Goal: Navigation & Orientation: Find specific page/section

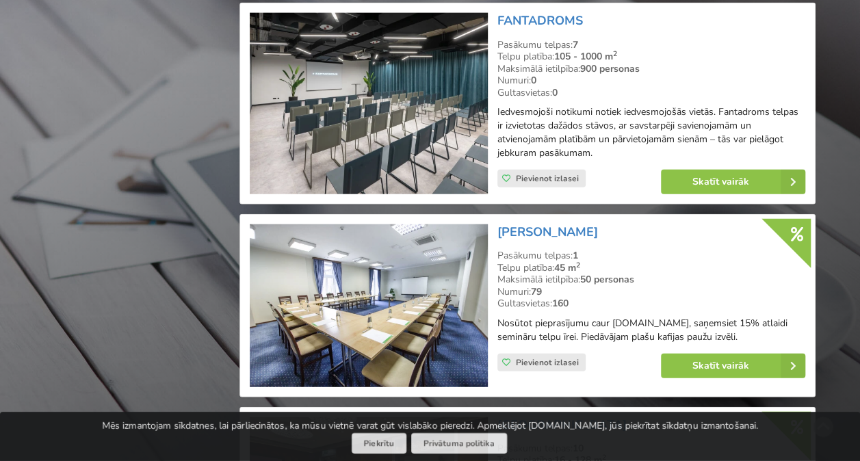
scroll to position [4106, 0]
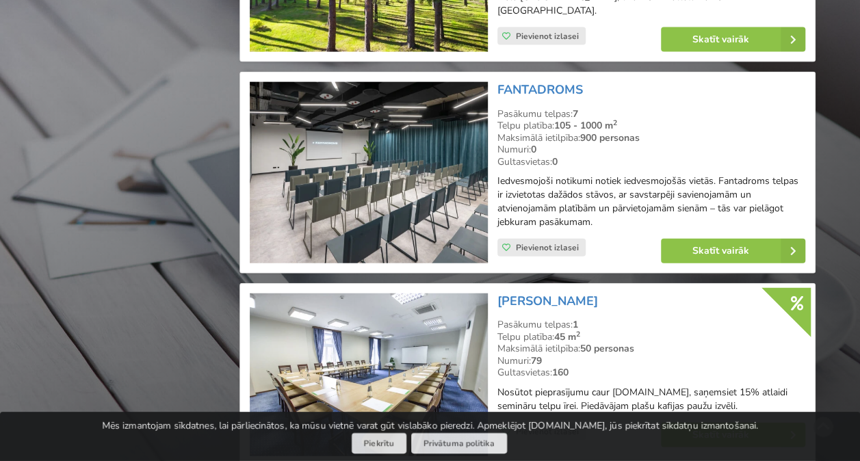
click at [402, 106] on img at bounding box center [368, 172] width 237 height 181
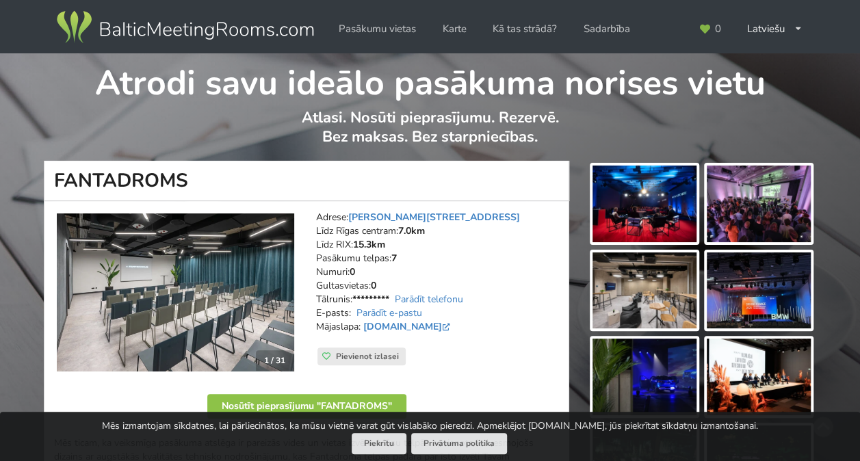
click at [635, 177] on img at bounding box center [645, 204] width 104 height 77
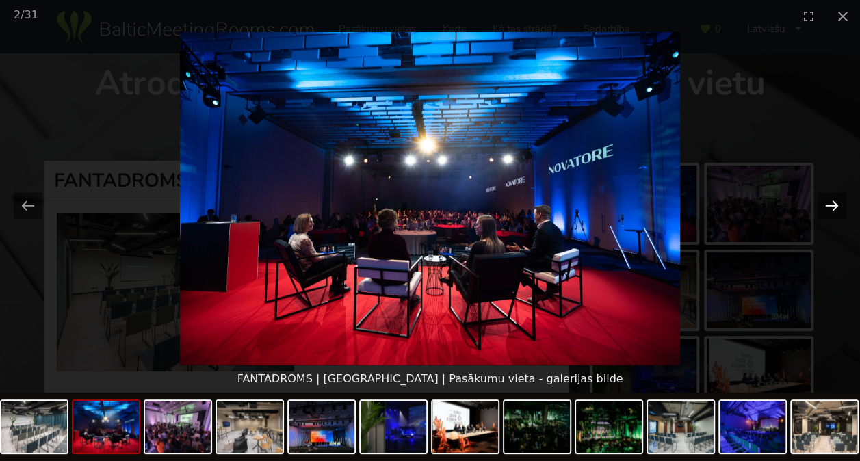
click at [828, 202] on button "Next slide" at bounding box center [832, 205] width 29 height 27
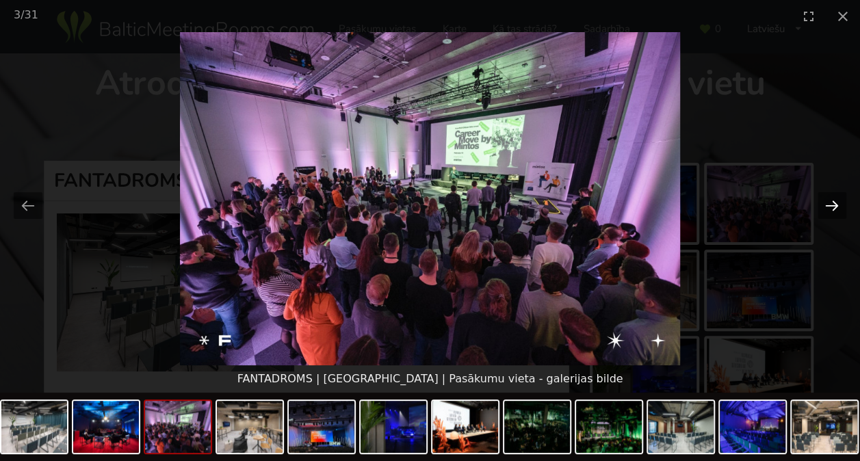
click at [828, 202] on button "Next slide" at bounding box center [832, 205] width 29 height 27
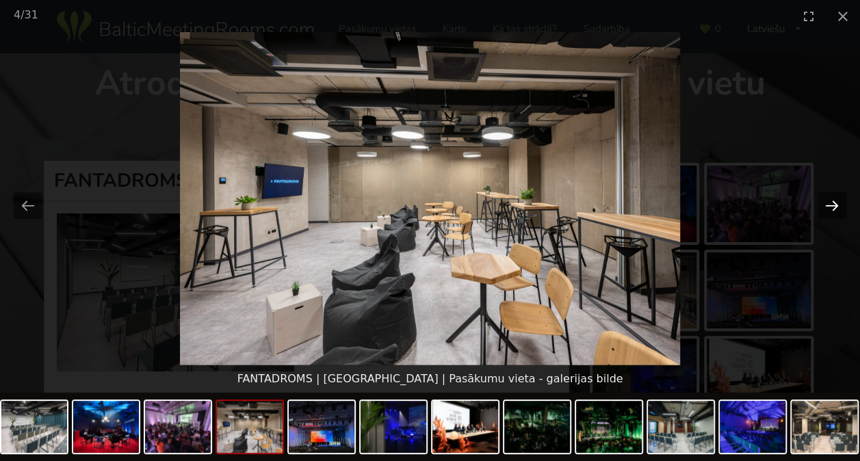
click at [828, 202] on button "Next slide" at bounding box center [832, 205] width 29 height 27
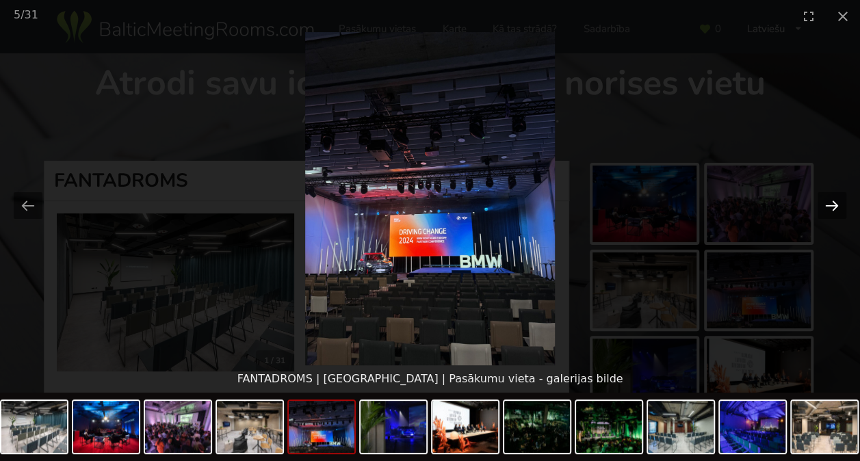
click at [828, 202] on button "Next slide" at bounding box center [832, 205] width 29 height 27
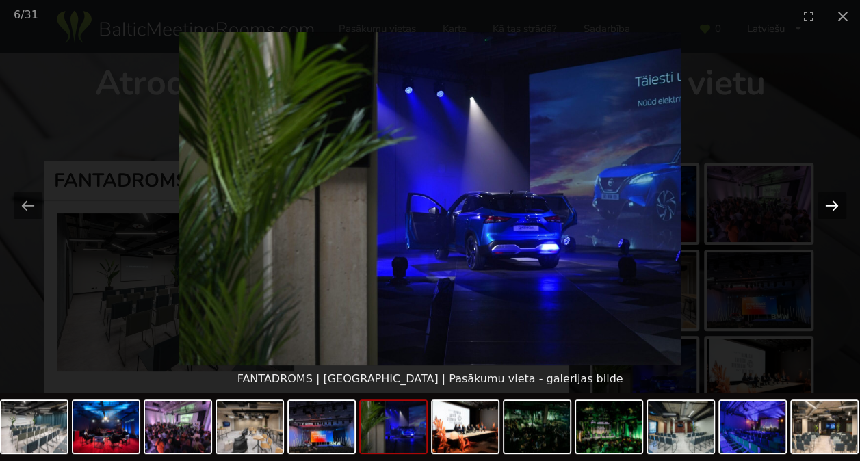
click at [828, 202] on button "Next slide" at bounding box center [832, 205] width 29 height 27
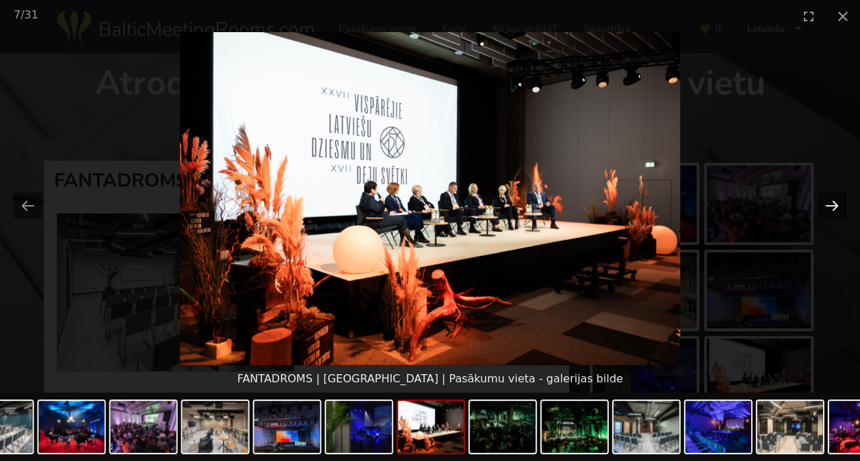
click at [827, 206] on button "Next slide" at bounding box center [832, 205] width 29 height 27
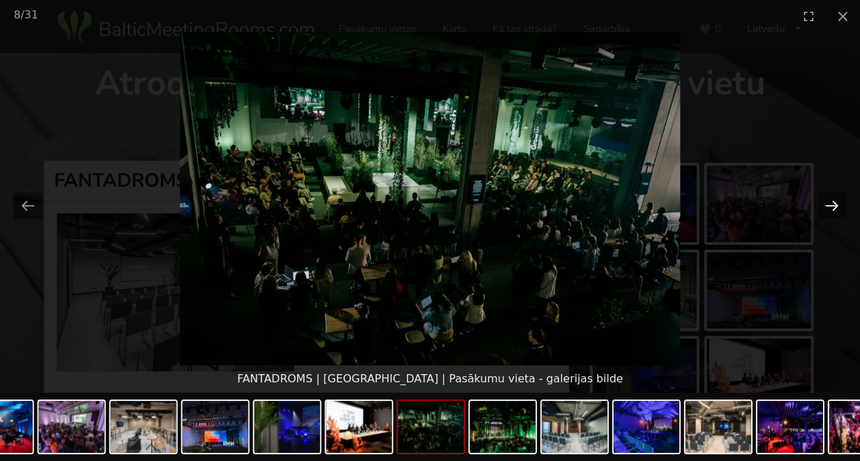
click at [827, 206] on button "Next slide" at bounding box center [832, 205] width 29 height 27
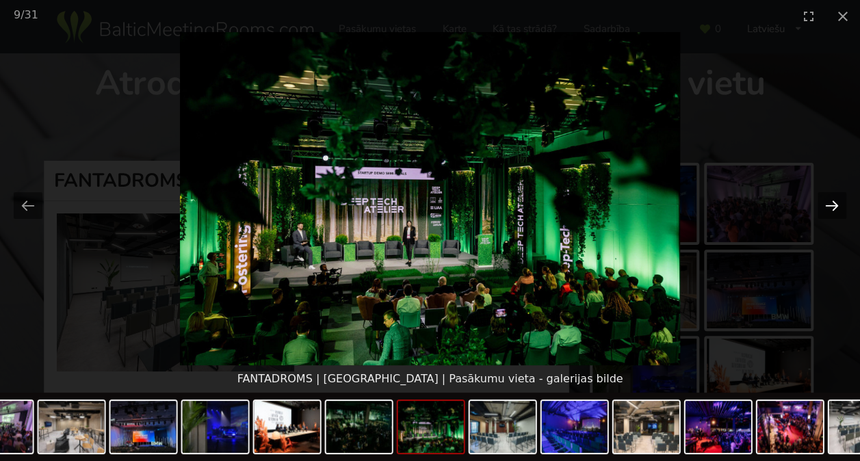
click at [827, 206] on button "Next slide" at bounding box center [832, 205] width 29 height 27
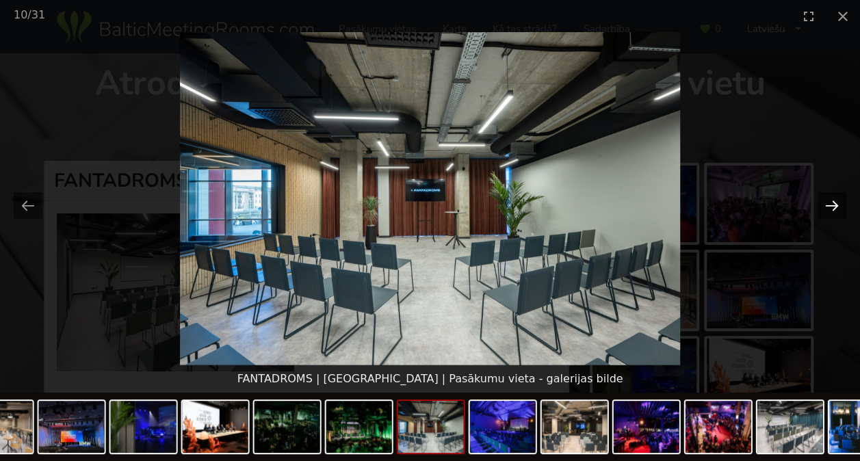
click at [827, 206] on button "Next slide" at bounding box center [832, 205] width 29 height 27
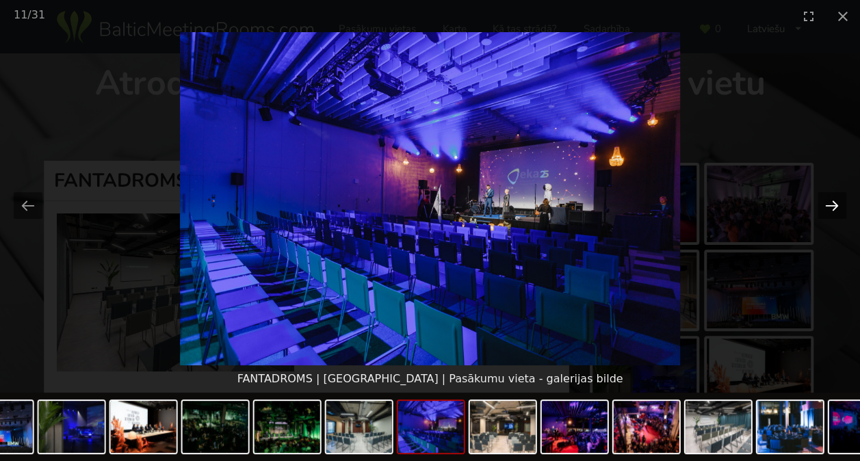
click at [827, 206] on button "Next slide" at bounding box center [832, 205] width 29 height 27
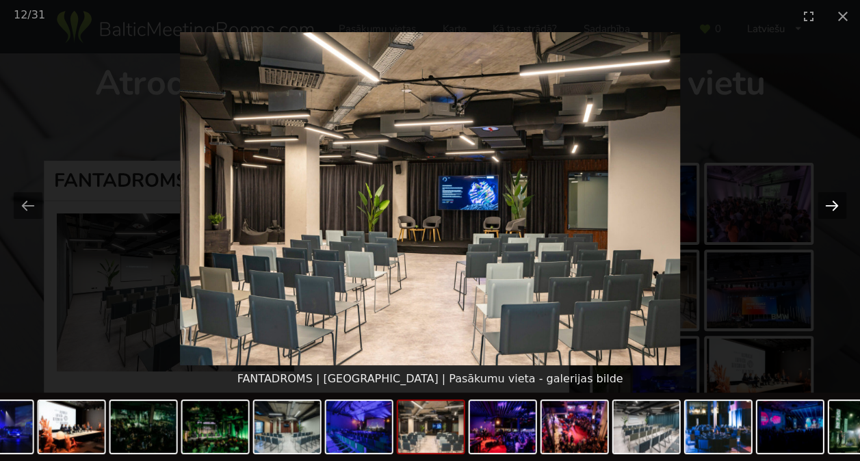
click at [827, 206] on button "Next slide" at bounding box center [832, 205] width 29 height 27
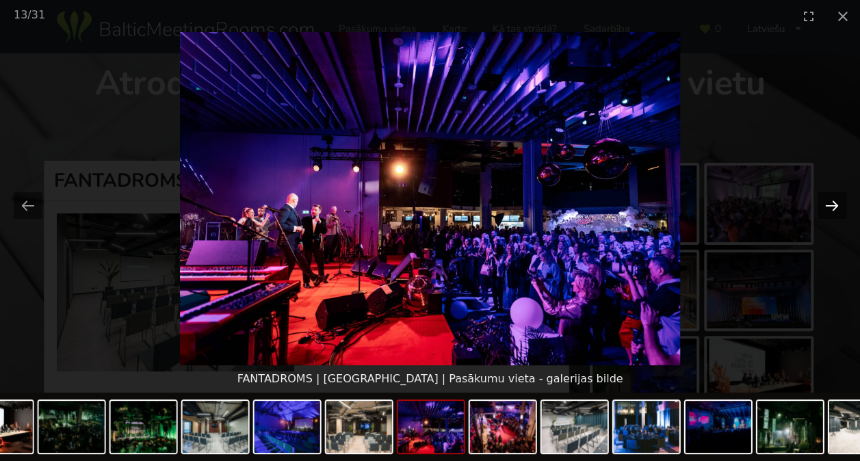
click at [827, 206] on button "Next slide" at bounding box center [832, 205] width 29 height 27
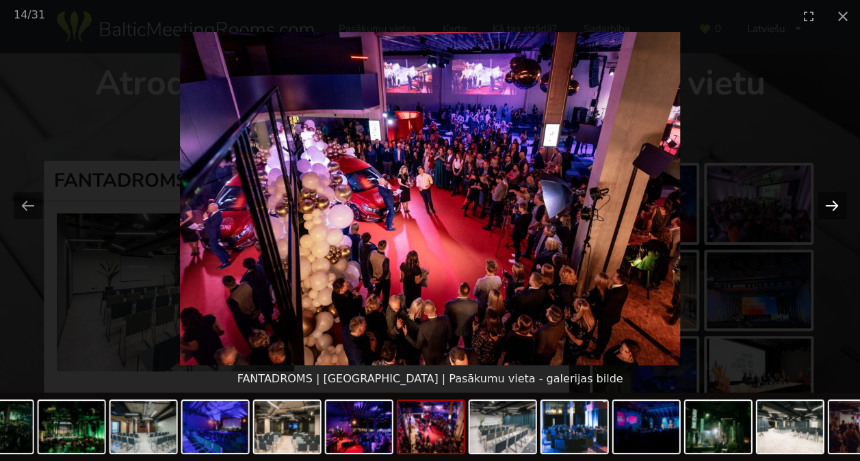
click at [827, 206] on button "Next slide" at bounding box center [832, 205] width 29 height 27
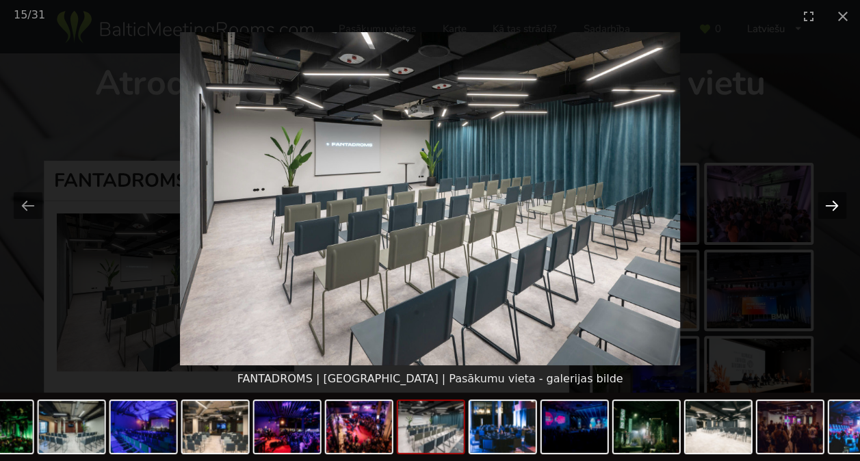
click at [827, 206] on button "Next slide" at bounding box center [832, 205] width 29 height 27
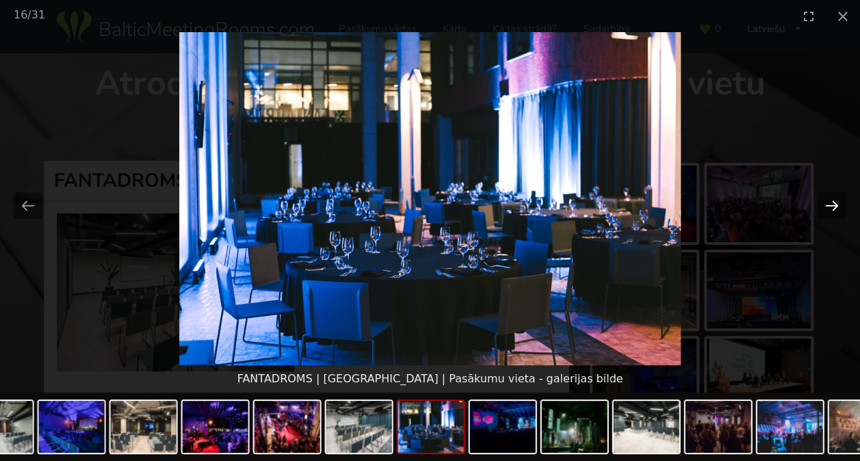
click at [827, 206] on button "Next slide" at bounding box center [832, 205] width 29 height 27
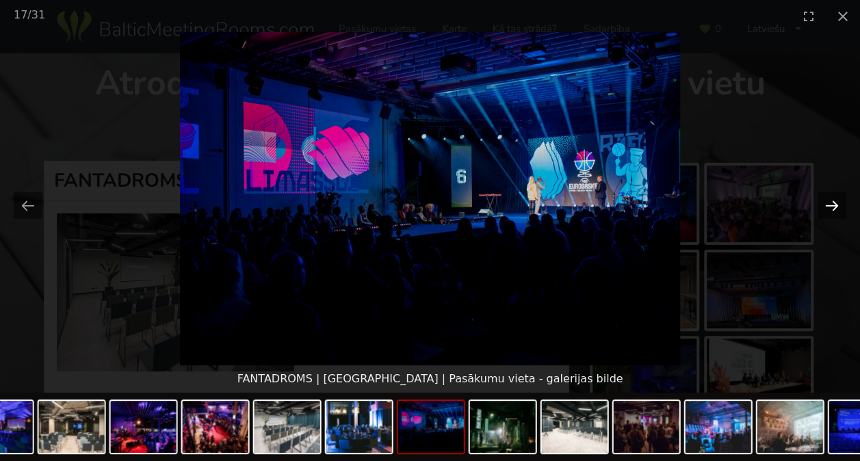
click at [827, 206] on button "Next slide" at bounding box center [832, 205] width 29 height 27
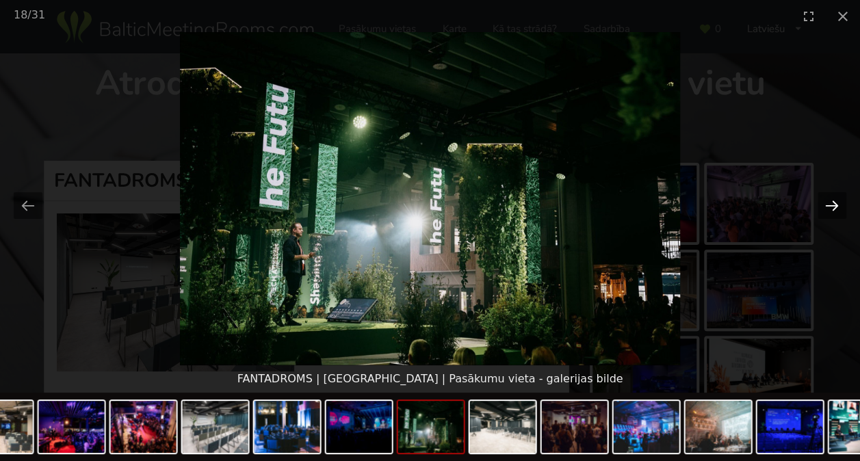
click at [827, 206] on button "Next slide" at bounding box center [832, 205] width 29 height 27
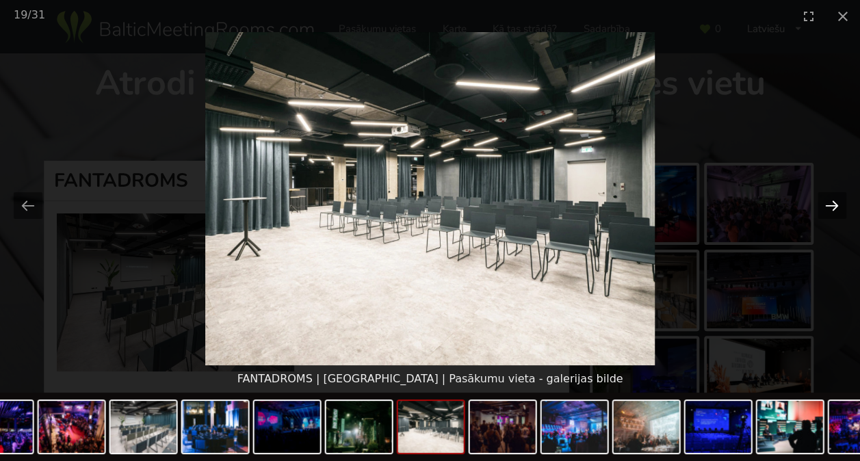
click at [827, 206] on button "Next slide" at bounding box center [832, 205] width 29 height 27
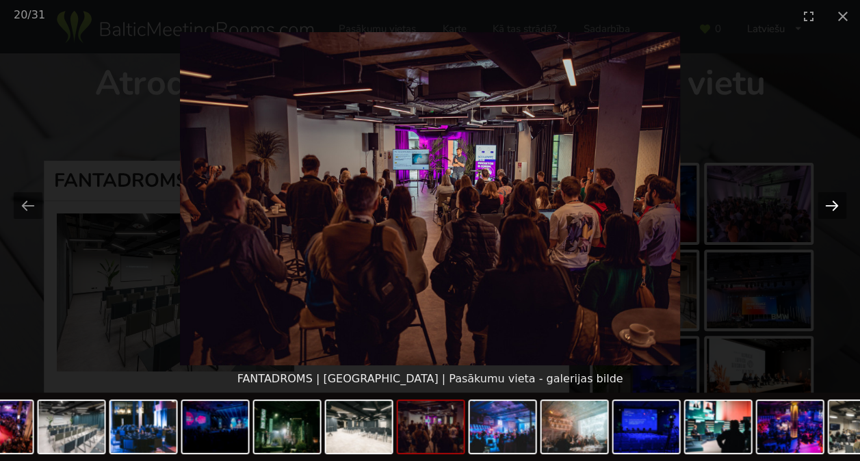
click at [827, 206] on button "Next slide" at bounding box center [832, 205] width 29 height 27
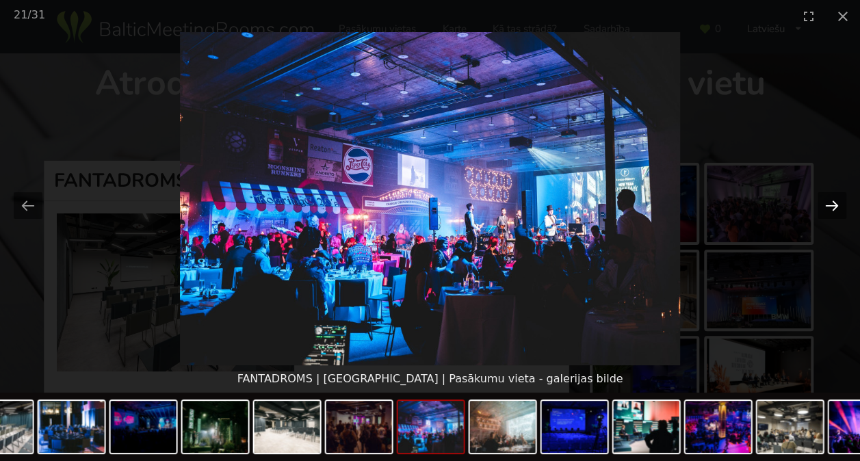
click at [827, 206] on button "Next slide" at bounding box center [832, 205] width 29 height 27
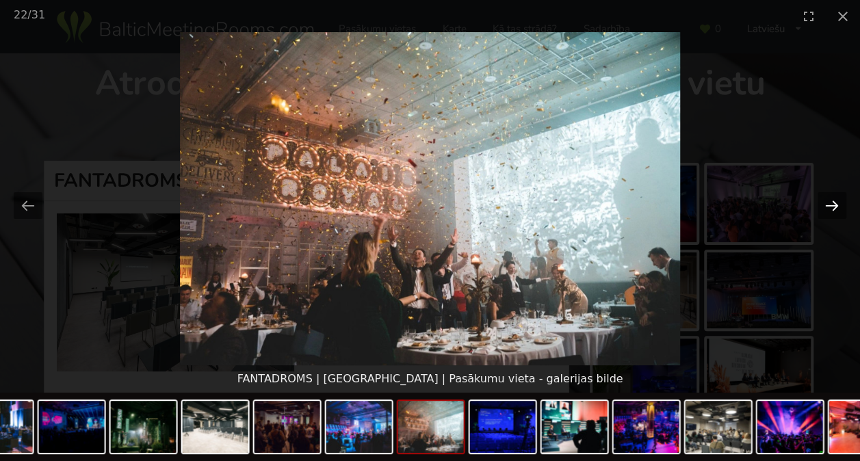
click at [827, 206] on button "Next slide" at bounding box center [832, 205] width 29 height 27
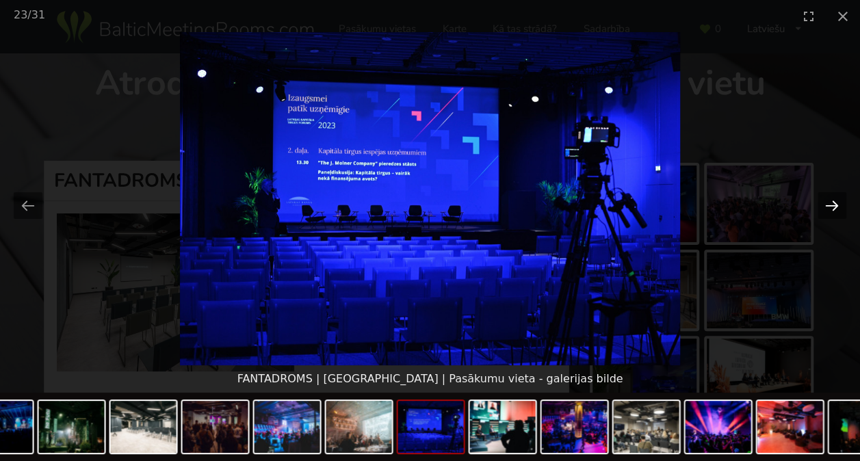
click at [827, 206] on button "Next slide" at bounding box center [832, 205] width 29 height 27
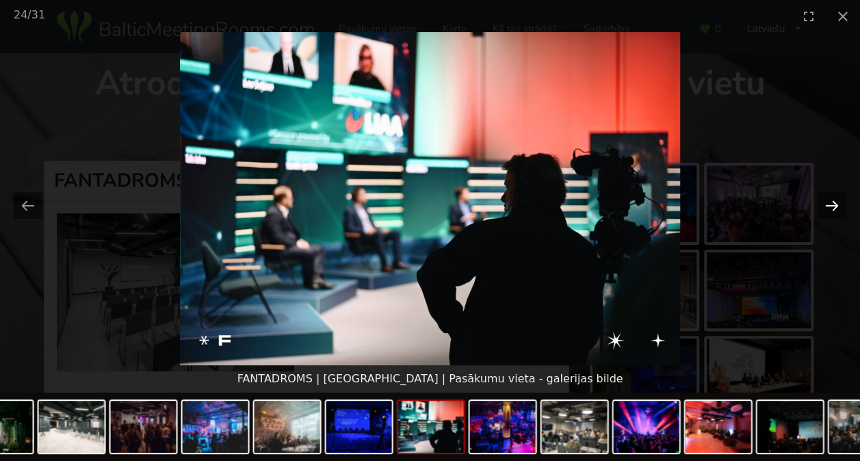
click at [827, 206] on button "Next slide" at bounding box center [832, 205] width 29 height 27
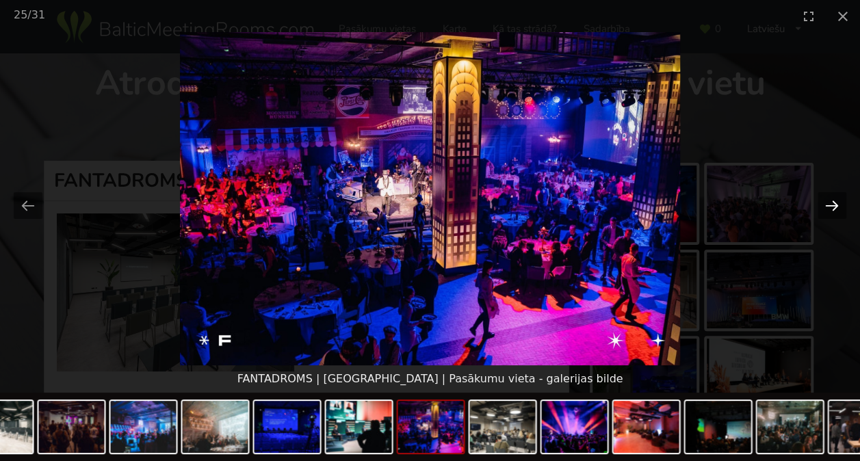
click at [827, 206] on button "Next slide" at bounding box center [832, 205] width 29 height 27
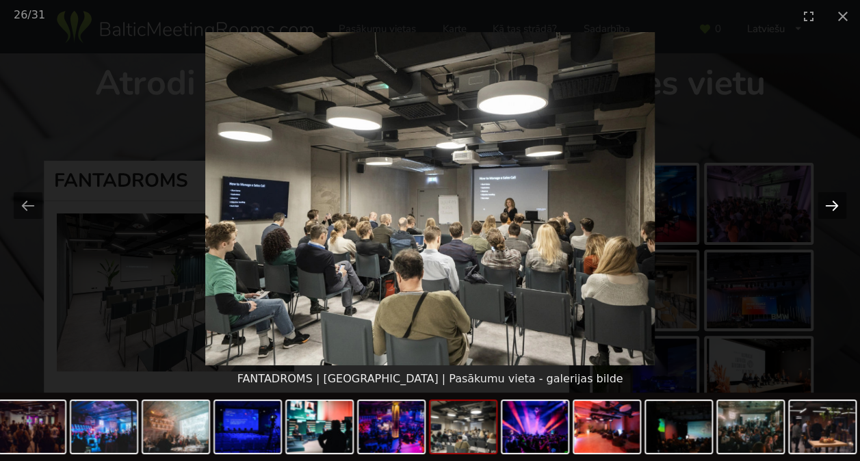
click at [827, 206] on button "Next slide" at bounding box center [832, 205] width 29 height 27
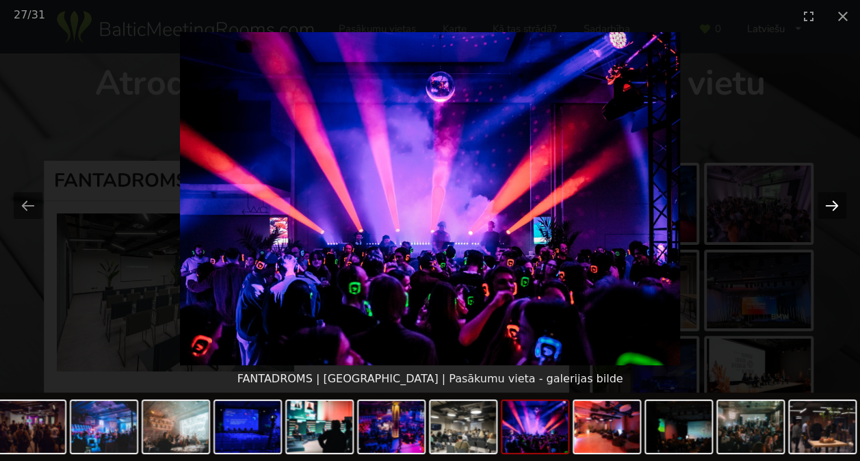
click at [827, 206] on button "Next slide" at bounding box center [832, 205] width 29 height 27
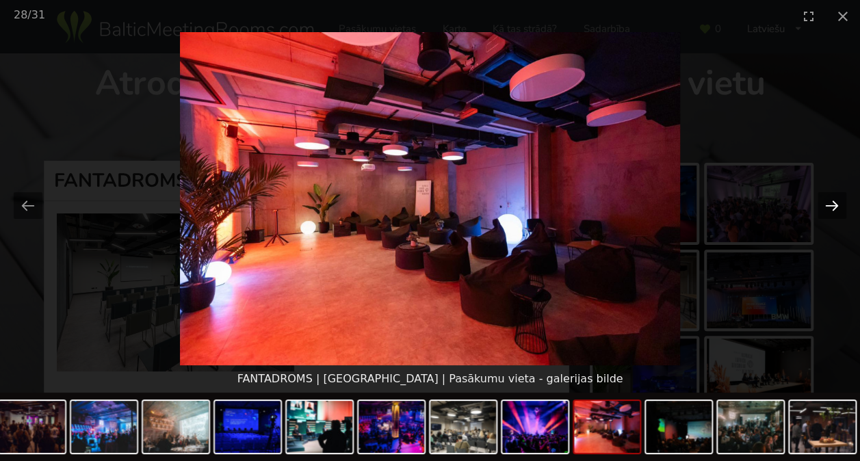
click at [827, 206] on button "Next slide" at bounding box center [832, 205] width 29 height 27
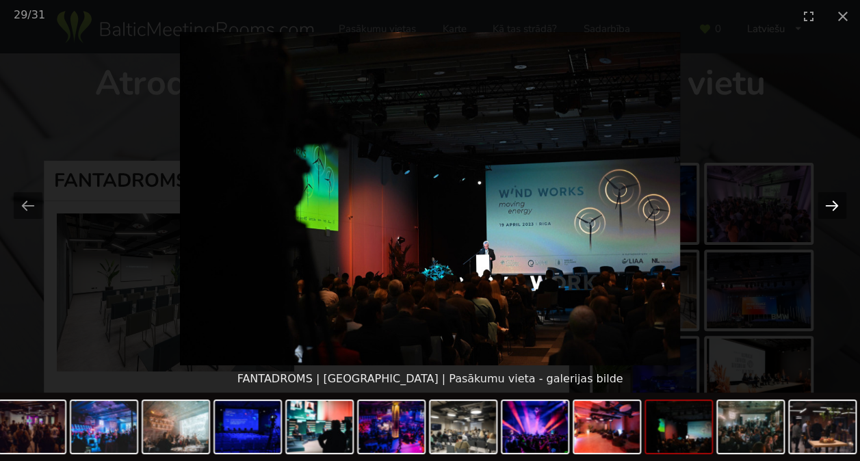
click at [827, 206] on button "Next slide" at bounding box center [832, 205] width 29 height 27
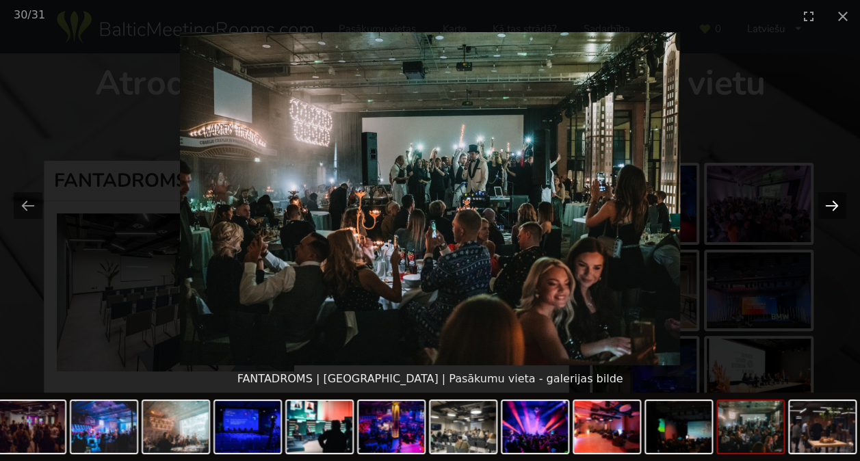
click at [827, 206] on button "Next slide" at bounding box center [832, 205] width 29 height 27
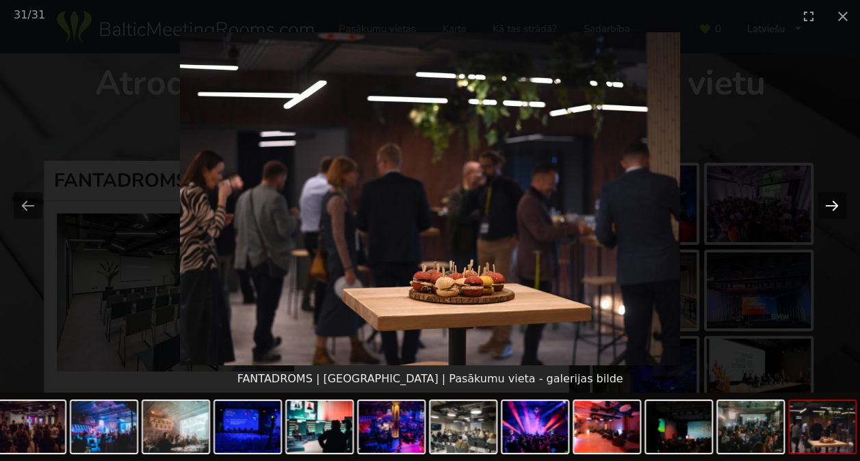
click at [827, 206] on button "Next slide" at bounding box center [832, 205] width 29 height 27
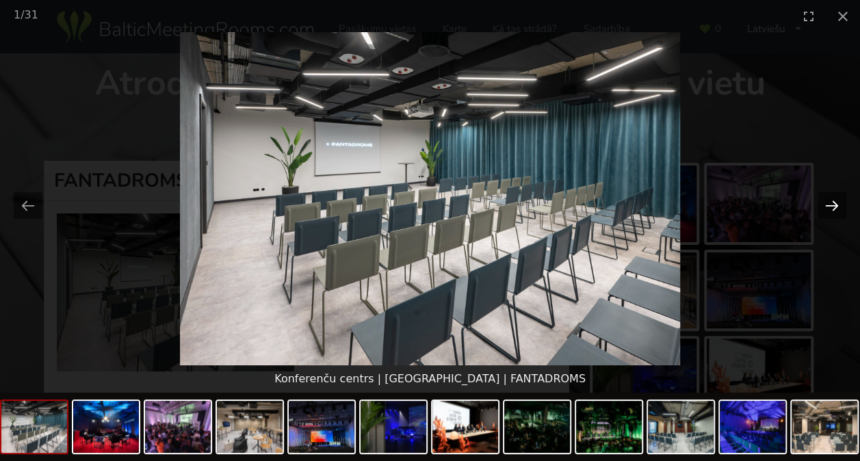
click at [827, 206] on button "Next slide" at bounding box center [832, 205] width 29 height 27
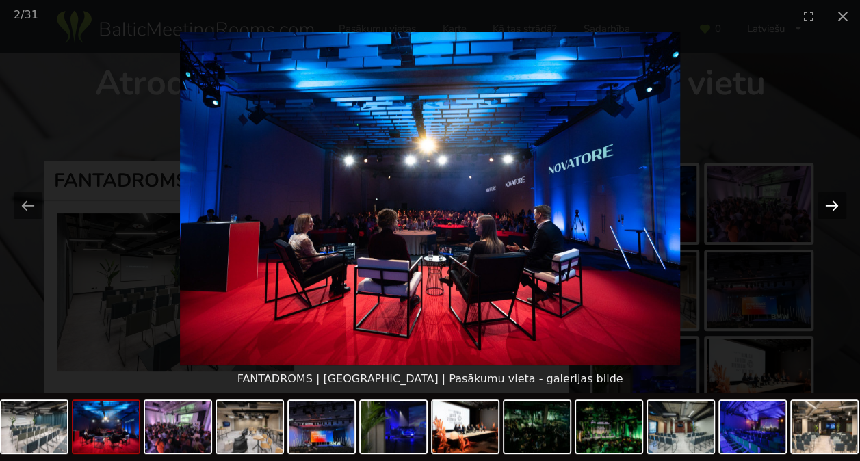
click at [827, 206] on button "Next slide" at bounding box center [832, 205] width 29 height 27
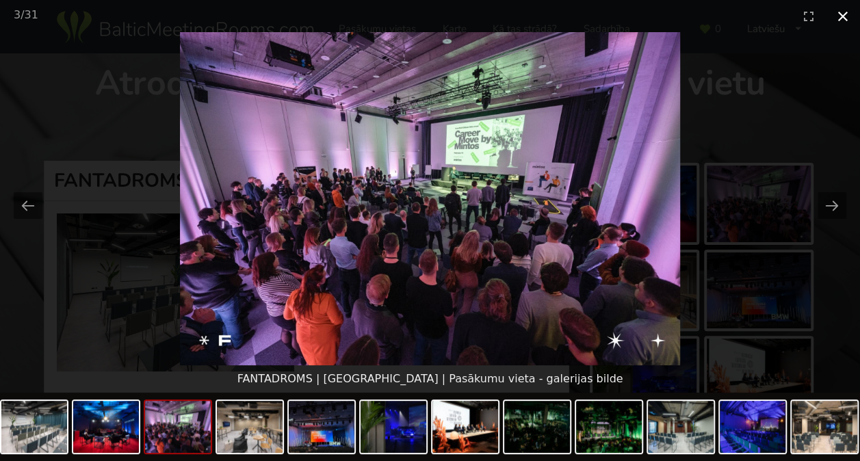
click at [840, 13] on button "Close gallery" at bounding box center [843, 16] width 34 height 32
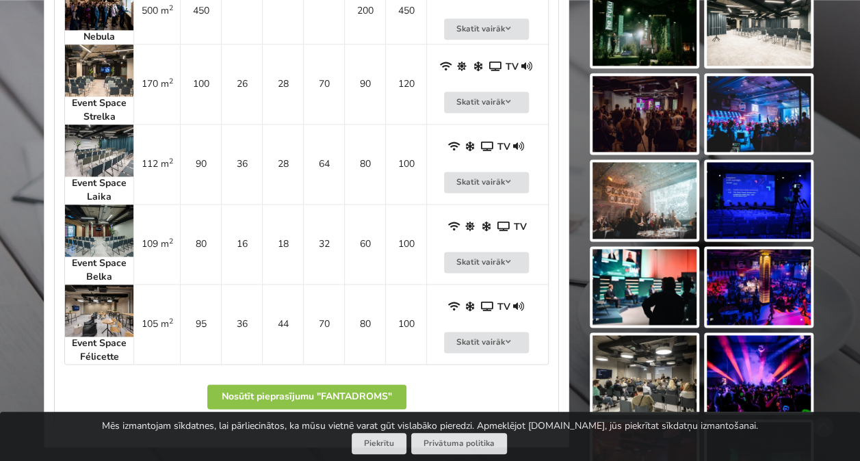
scroll to position [753, 0]
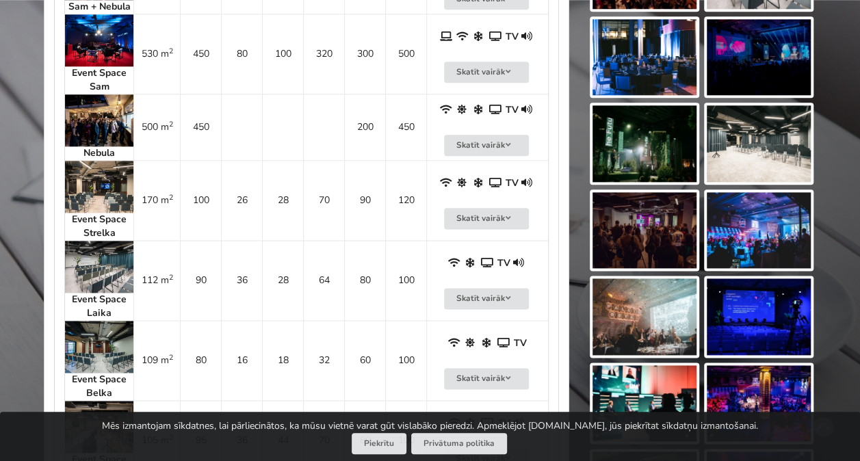
click at [112, 62] on img at bounding box center [99, 40] width 68 height 52
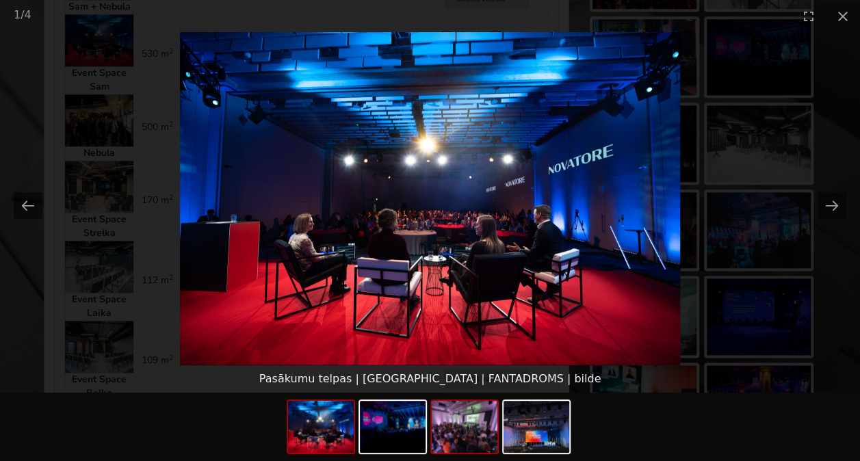
click at [461, 431] on img at bounding box center [465, 427] width 66 height 52
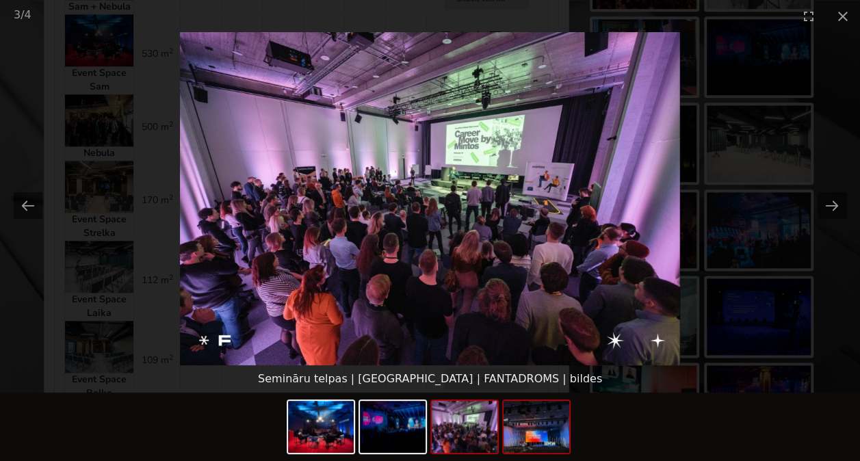
click at [539, 436] on img at bounding box center [537, 427] width 66 height 52
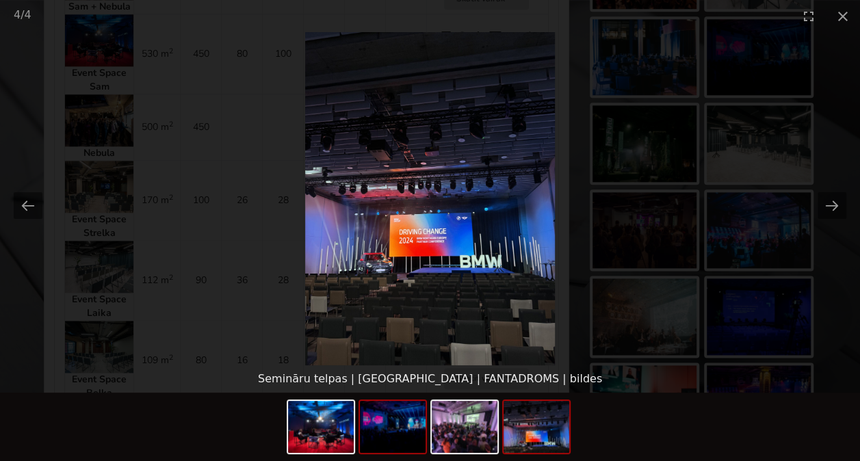
click at [404, 442] on img at bounding box center [393, 427] width 66 height 52
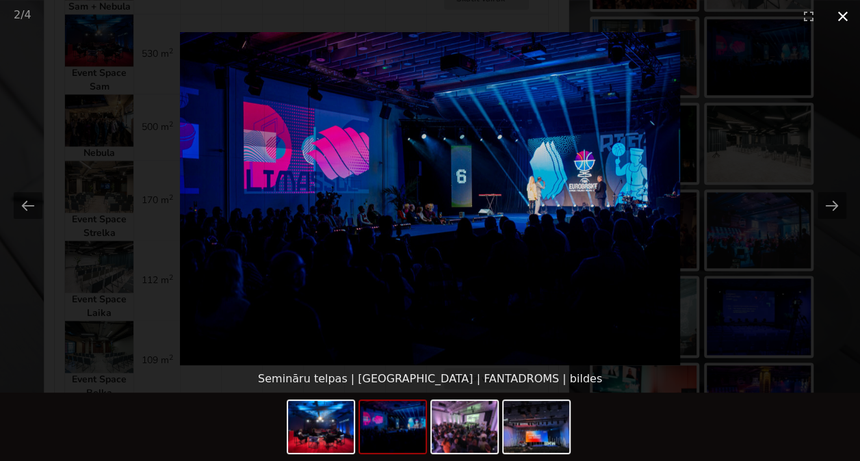
click at [848, 14] on button "Close gallery" at bounding box center [843, 16] width 34 height 32
